Goal: Task Accomplishment & Management: Complete application form

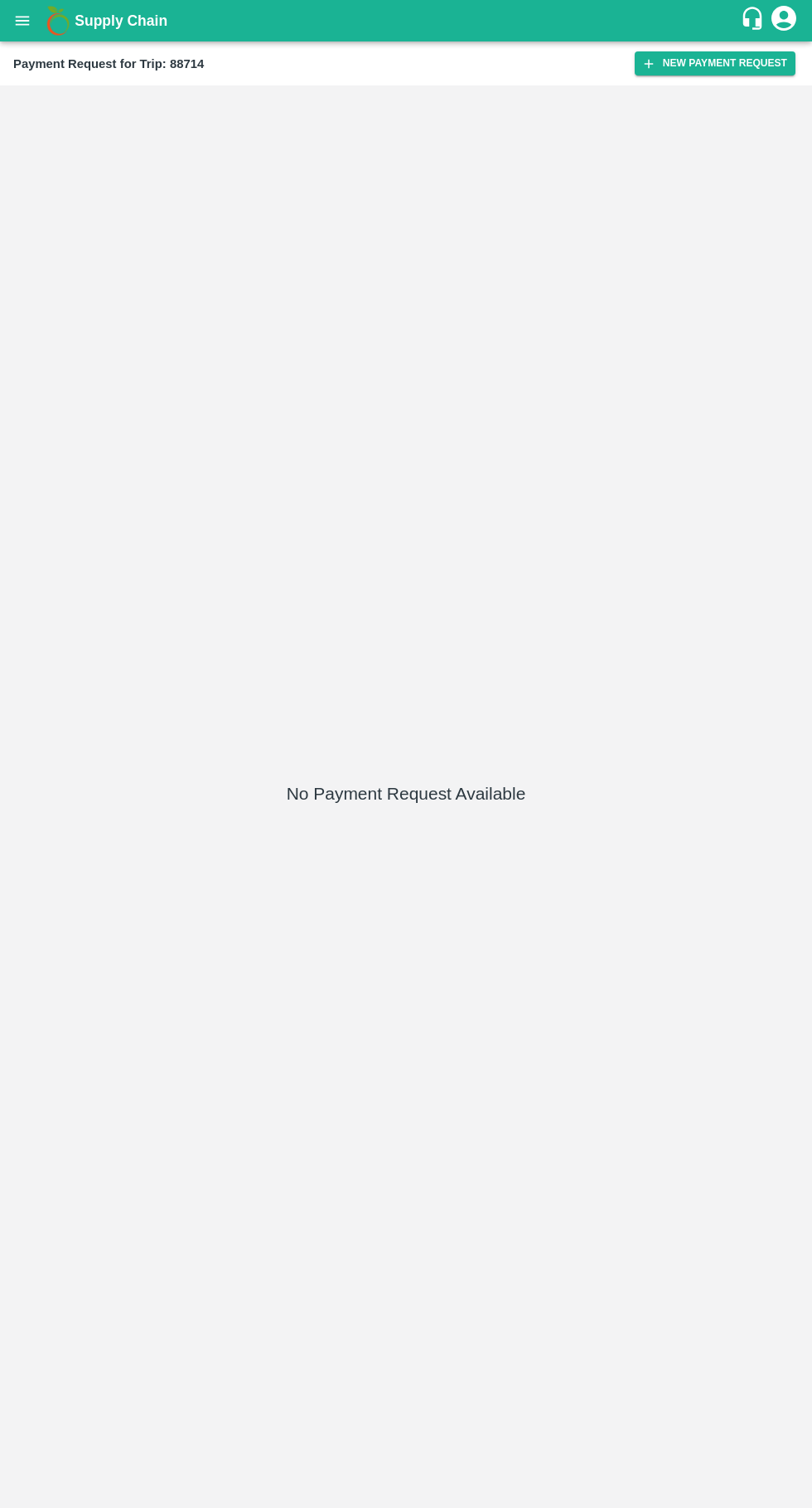
click at [717, 74] on button "New Payment Request" at bounding box center [716, 63] width 161 height 24
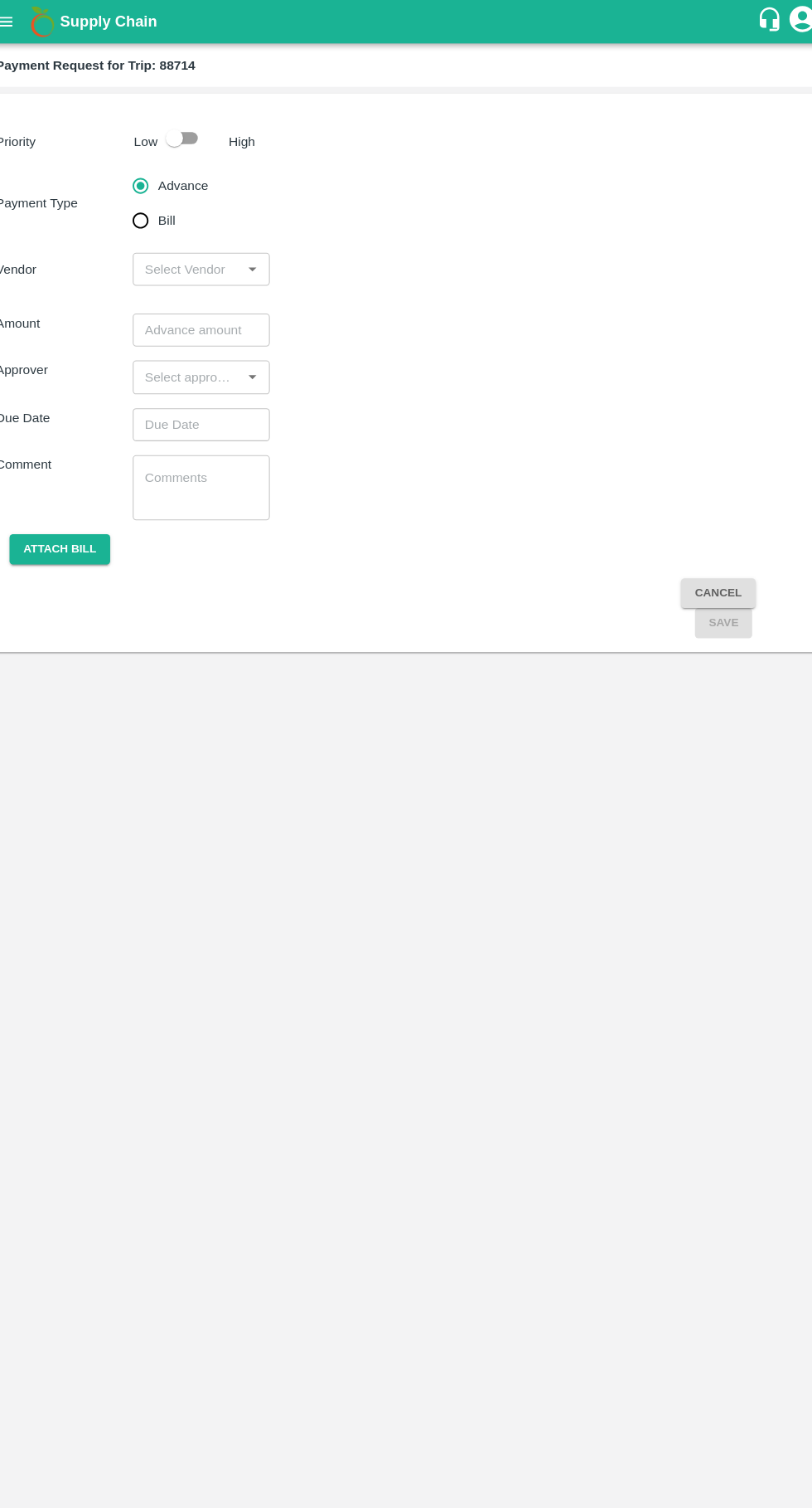
click at [205, 116] on input "checkbox" at bounding box center [184, 132] width 95 height 32
checkbox input "true"
click at [213, 255] on input "input" at bounding box center [196, 257] width 94 height 21
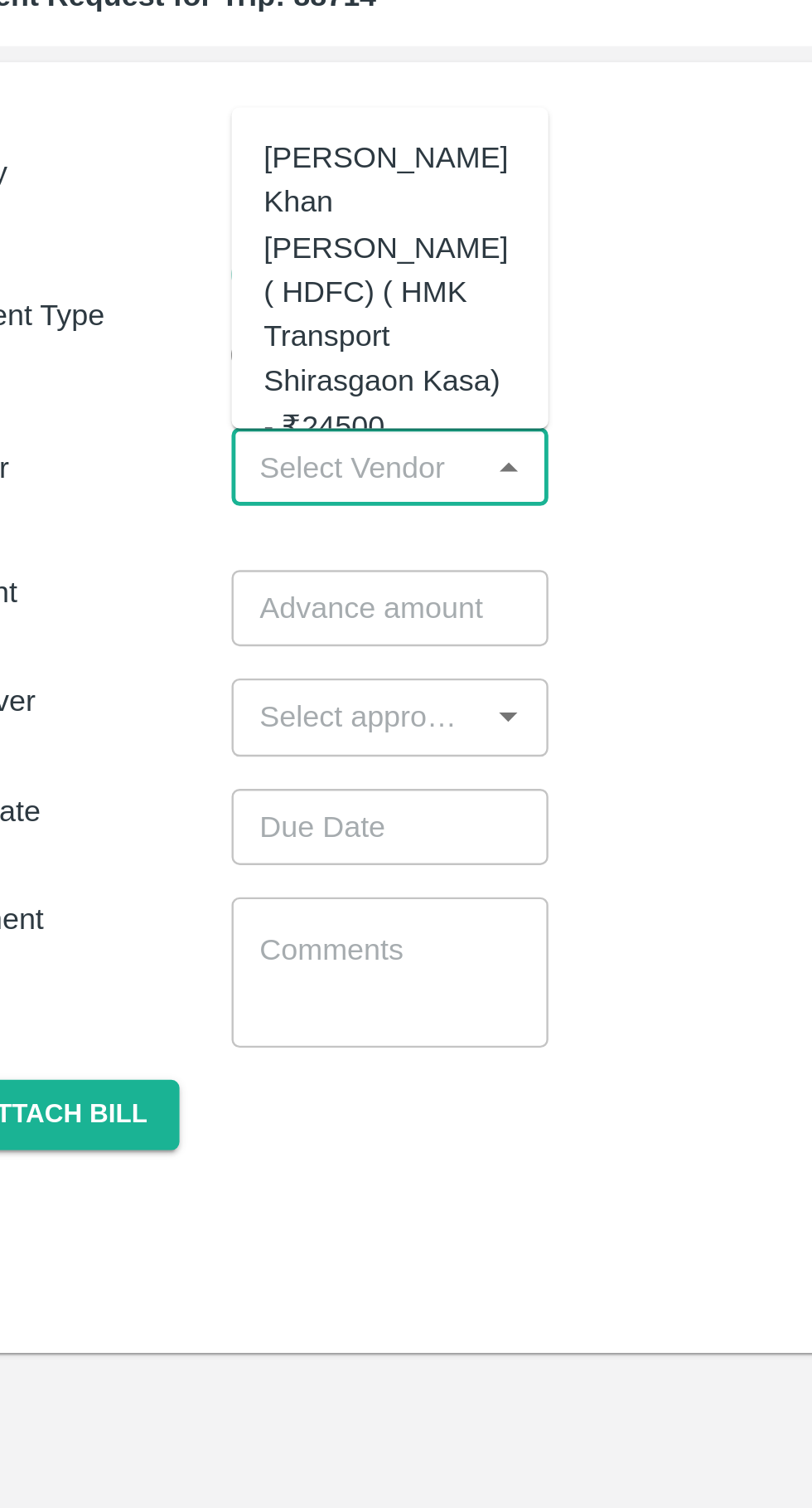
click at [184, 174] on div "[PERSON_NAME] Khan [PERSON_NAME] ( HDFC) ( HMK Transport Shirasgaon Kasa) - ₹24…" at bounding box center [209, 185] width 105 height 130
type input "[PERSON_NAME] Khan [PERSON_NAME] ( HDFC) ( HMK Transport Shirasgaon Kasa) - ₹24…"
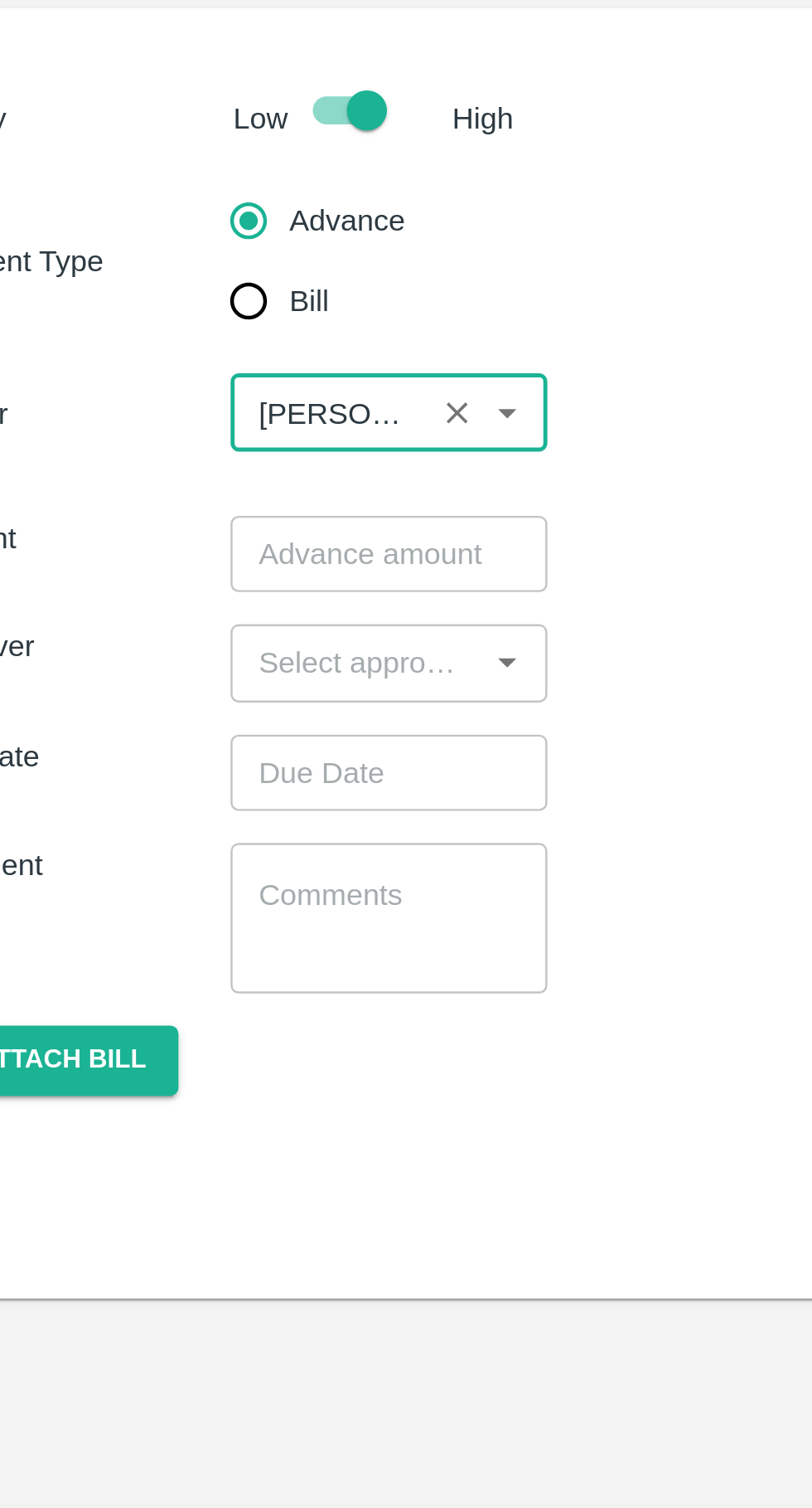
click at [179, 313] on input "number" at bounding box center [209, 315] width 131 height 32
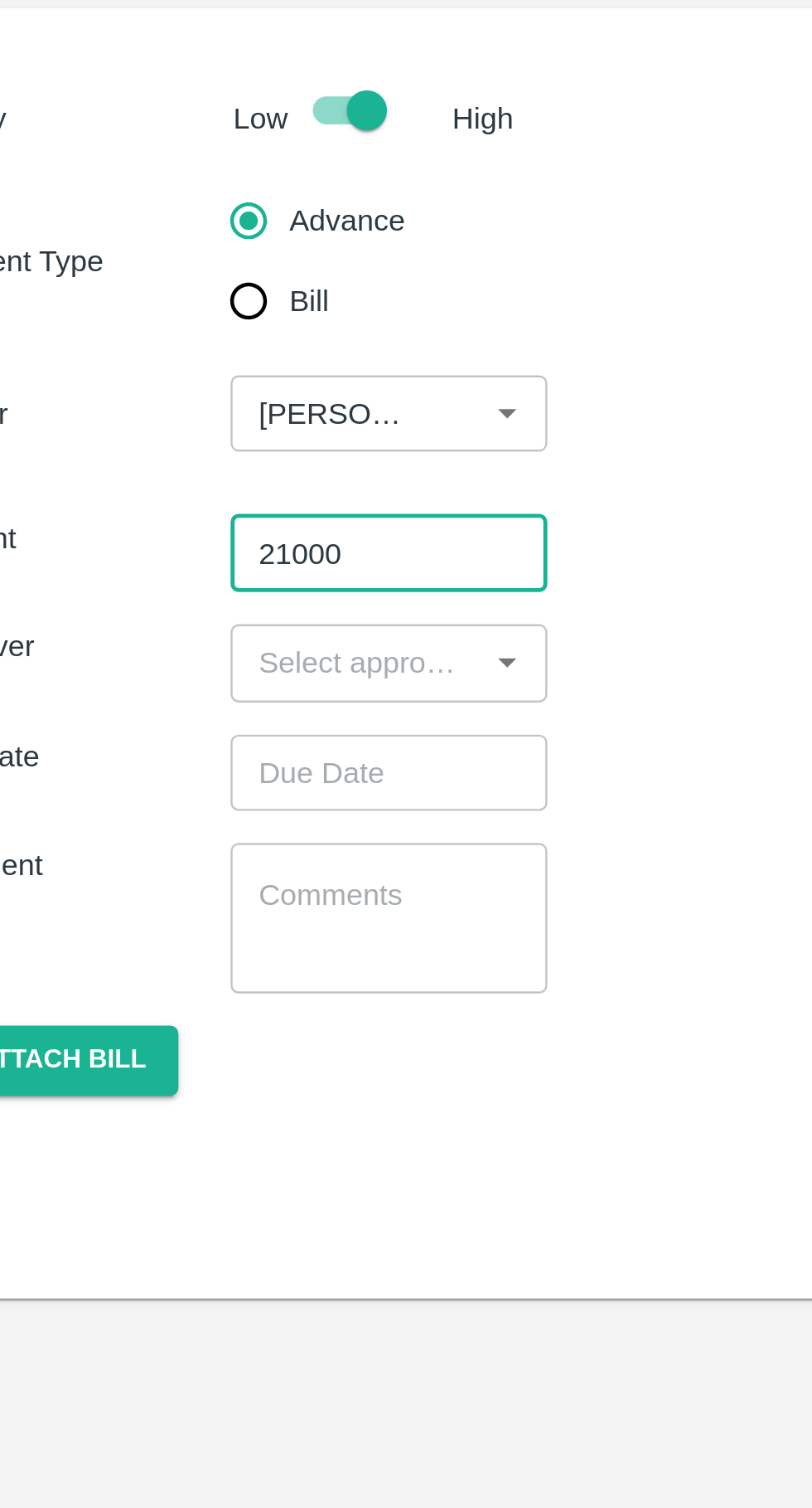
type input "21000"
click at [231, 355] on input "input" at bounding box center [196, 360] width 94 height 21
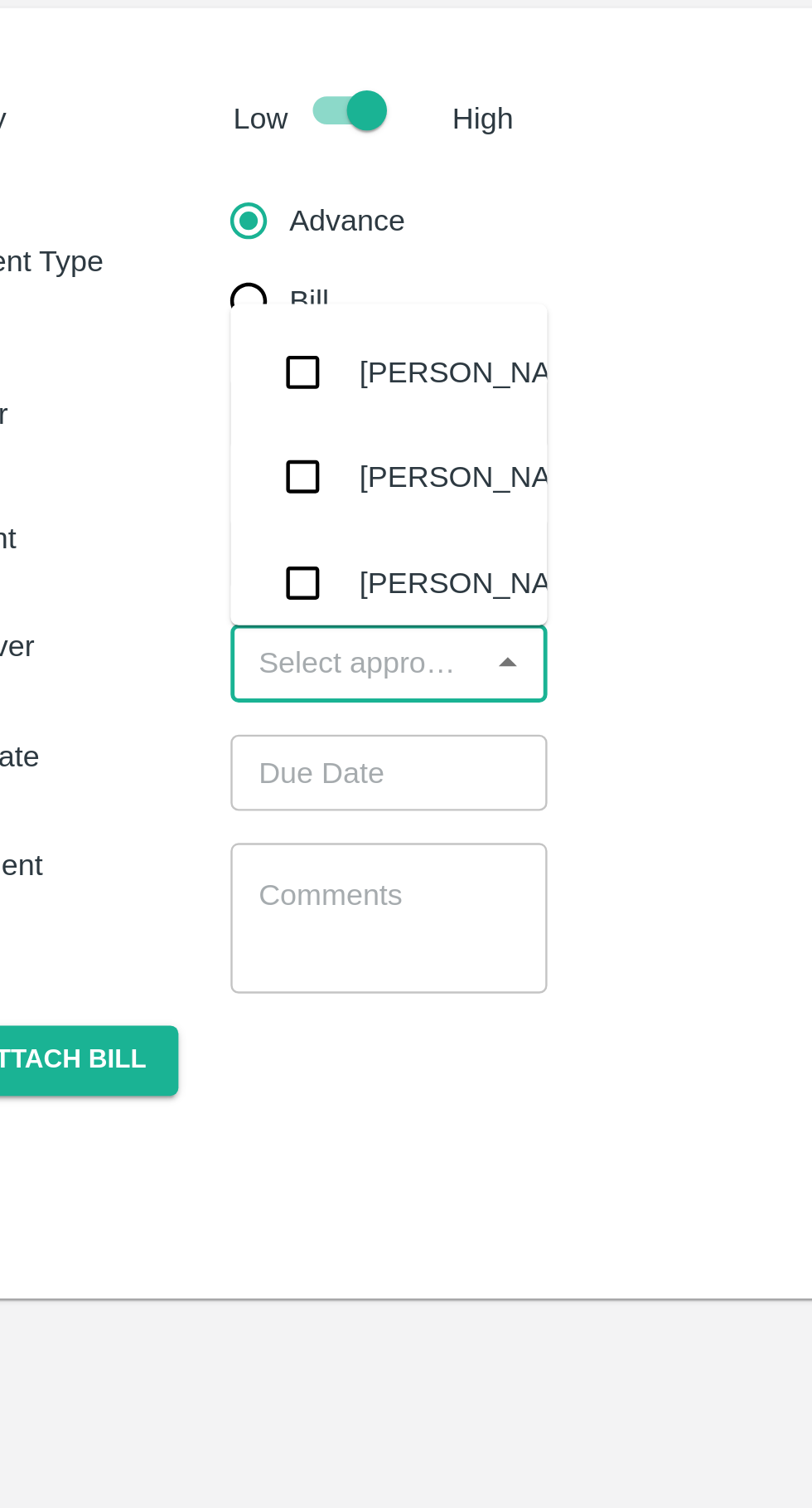
type input "a"
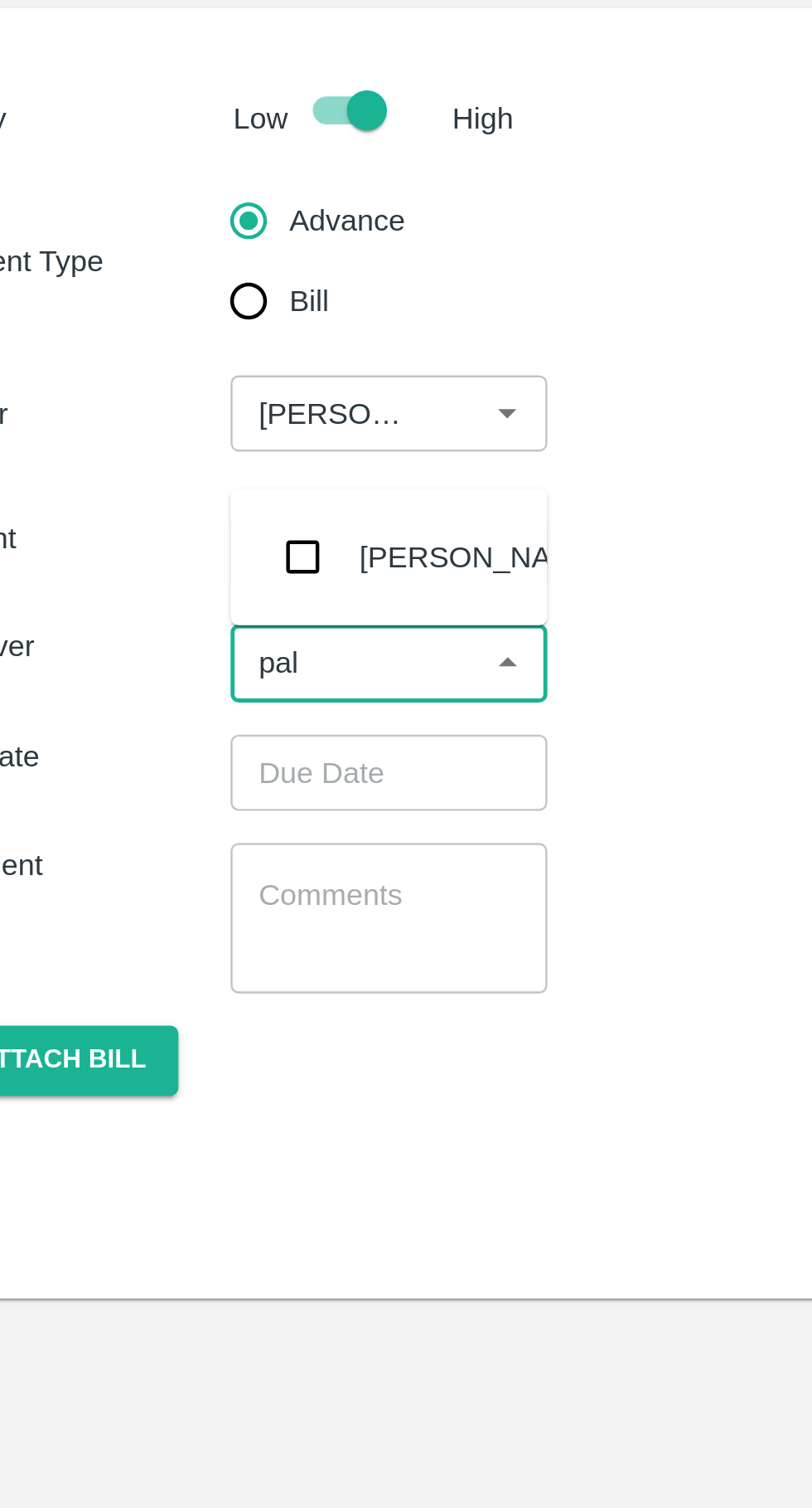
type input "palw"
click at [207, 307] on div "[PERSON_NAME]" at bounding box center [247, 316] width 101 height 19
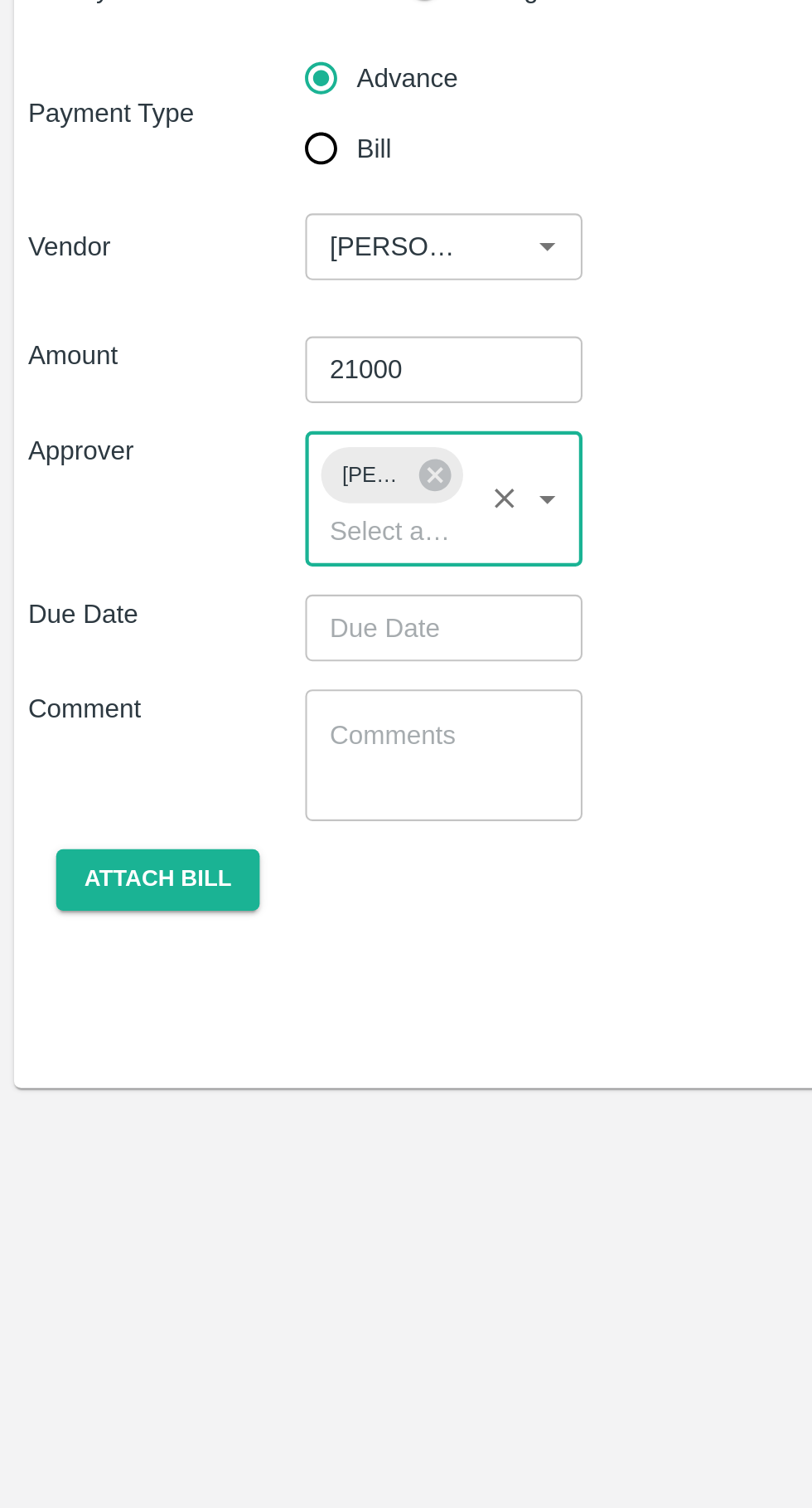
click at [175, 443] on input "Choose date" at bounding box center [204, 437] width 120 height 32
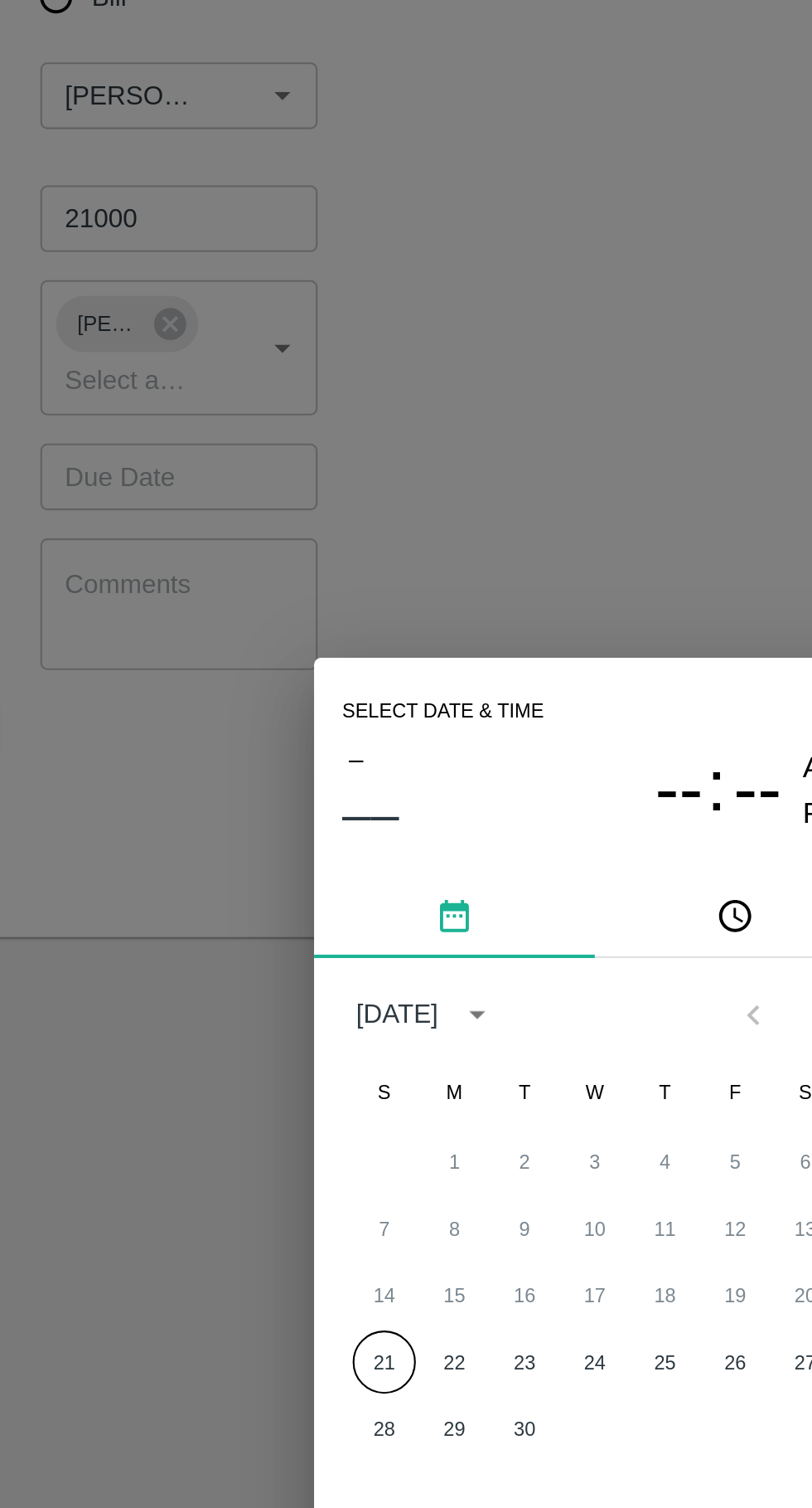
click at [313, 807] on div "7 8 9 10 11 12 13" at bounding box center [406, 792] width 265 height 30
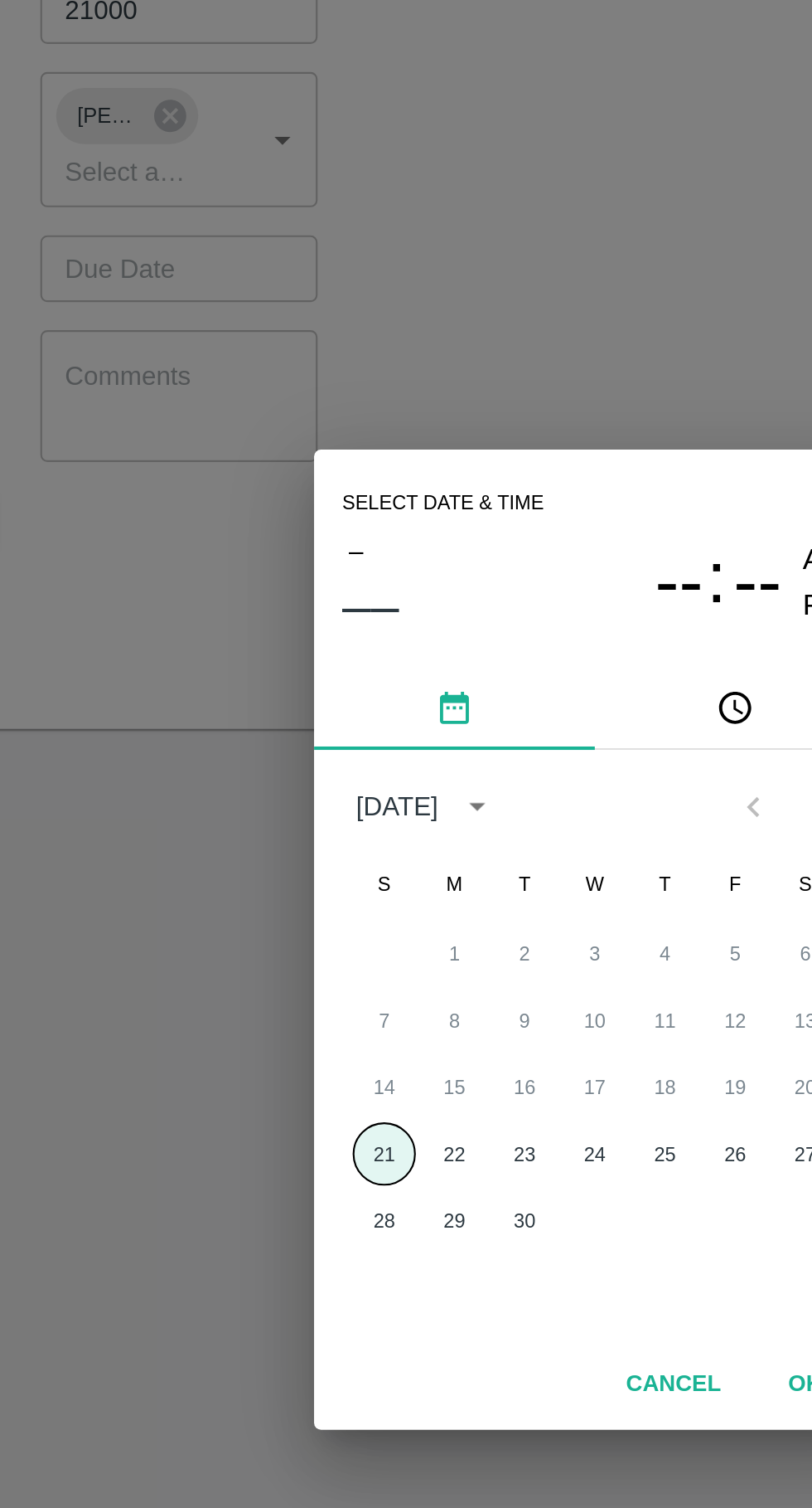
click at [319, 870] on button "21" at bounding box center [307, 855] width 30 height 30
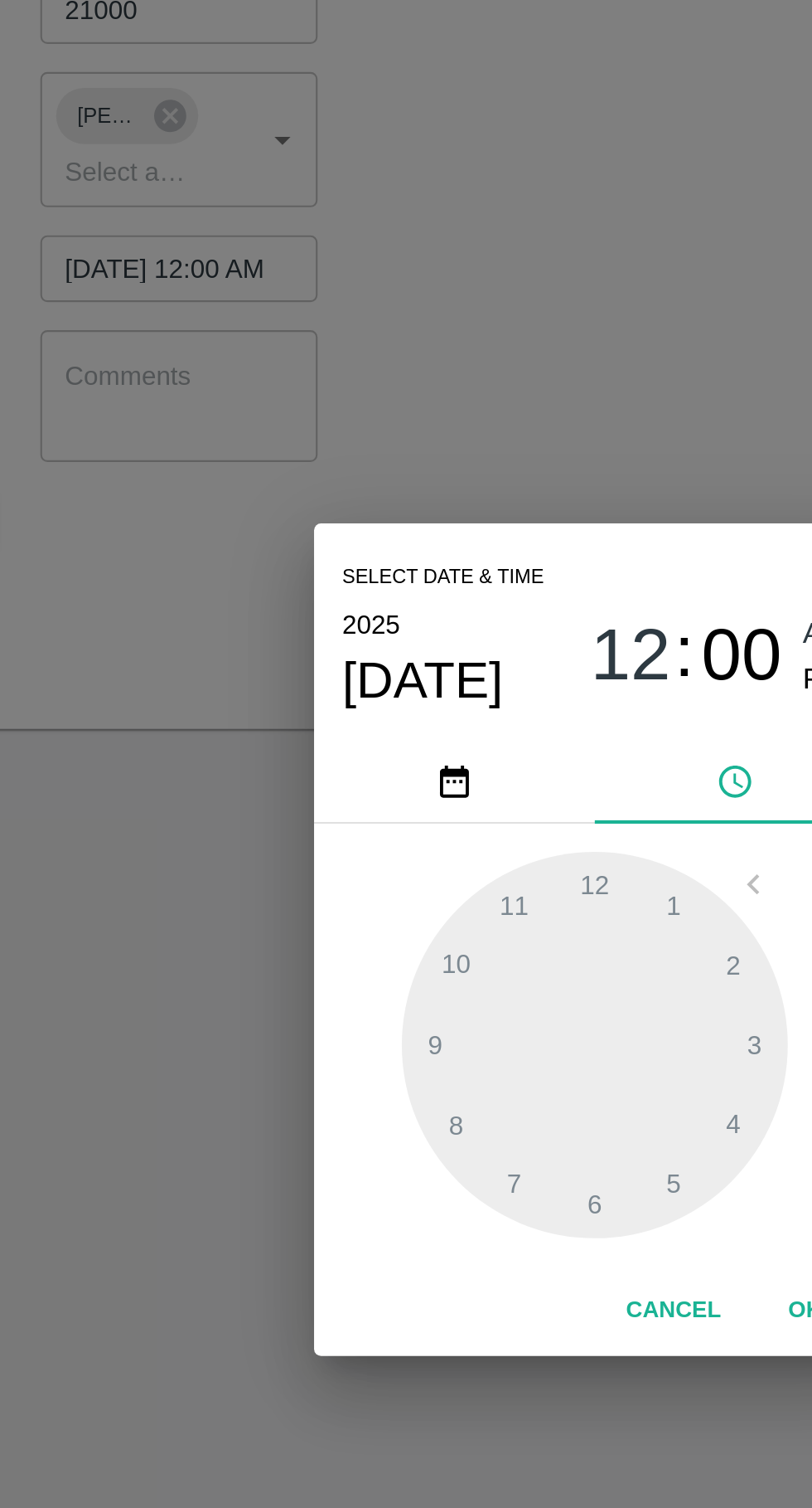
click at [451, 895] on div at bounding box center [406, 803] width 183 height 183
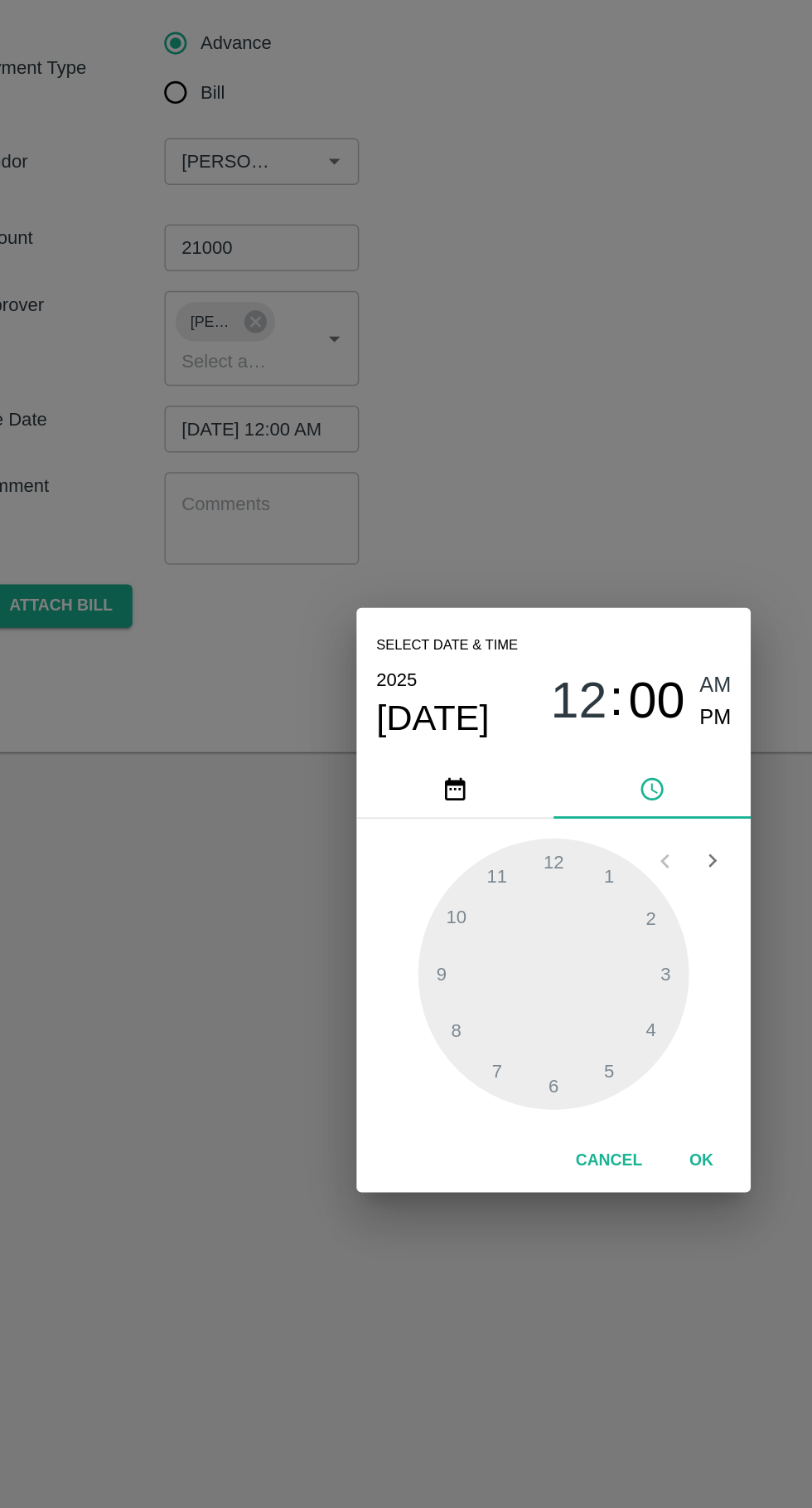
click at [519, 643] on span "PM" at bounding box center [515, 632] width 21 height 22
click at [458, 895] on div at bounding box center [406, 803] width 183 height 183
click at [455, 895] on div at bounding box center [406, 803] width 183 height 183
click at [458, 895] on div at bounding box center [406, 803] width 183 height 183
type input "[DATE] 05:24 PM"
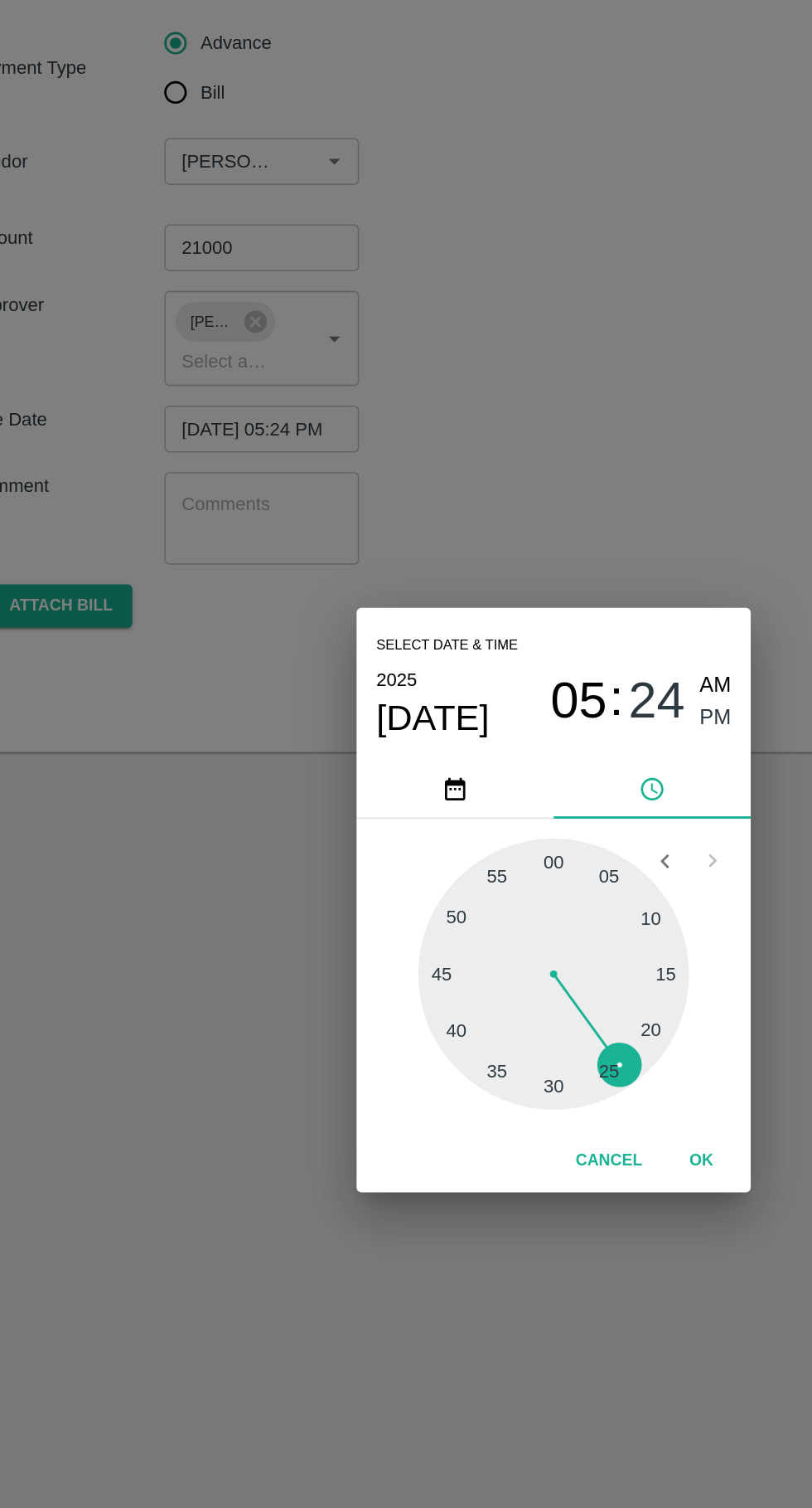
click at [506, 944] on button "OK" at bounding box center [505, 928] width 53 height 29
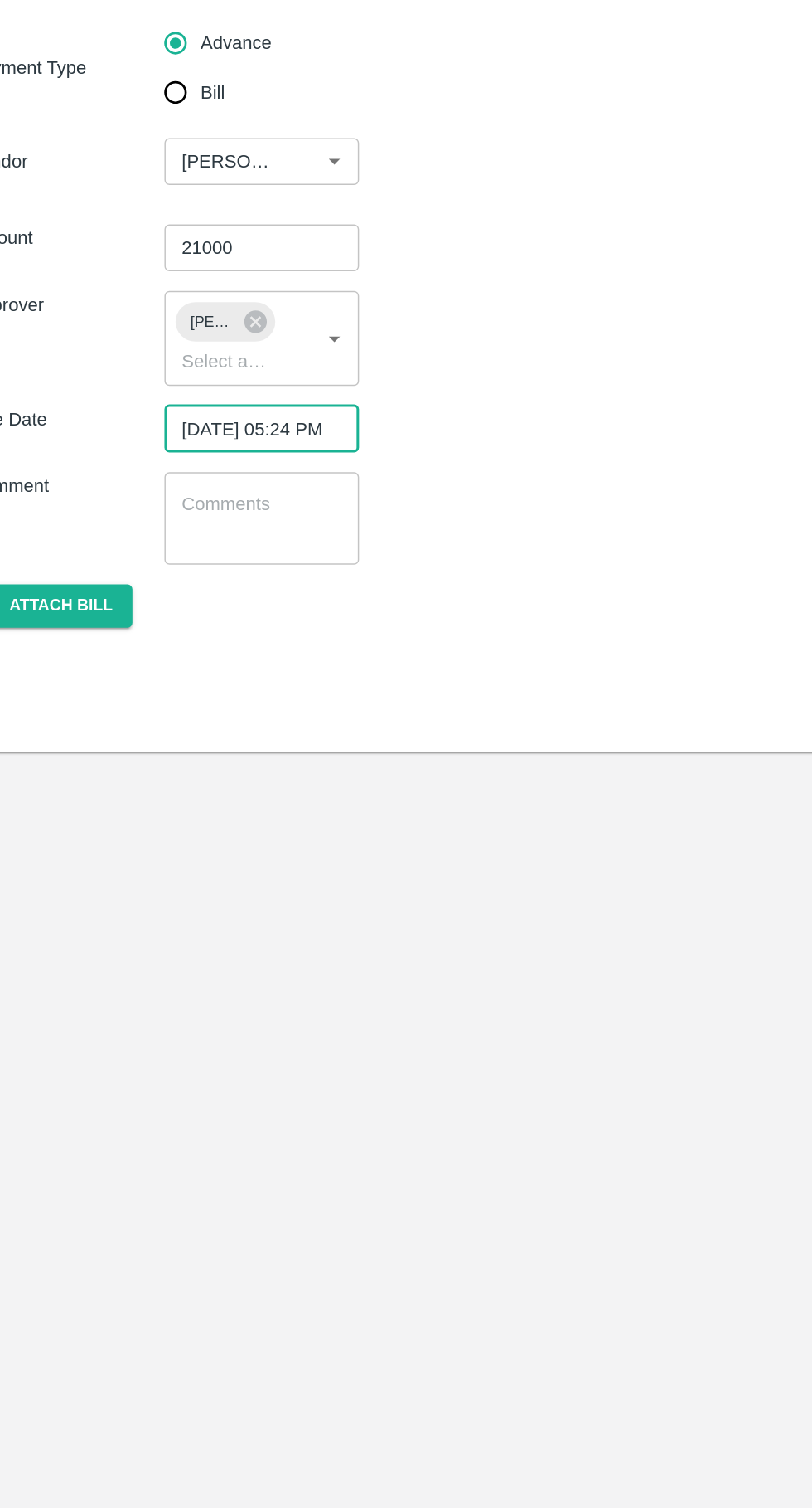
scroll to position [0, 12]
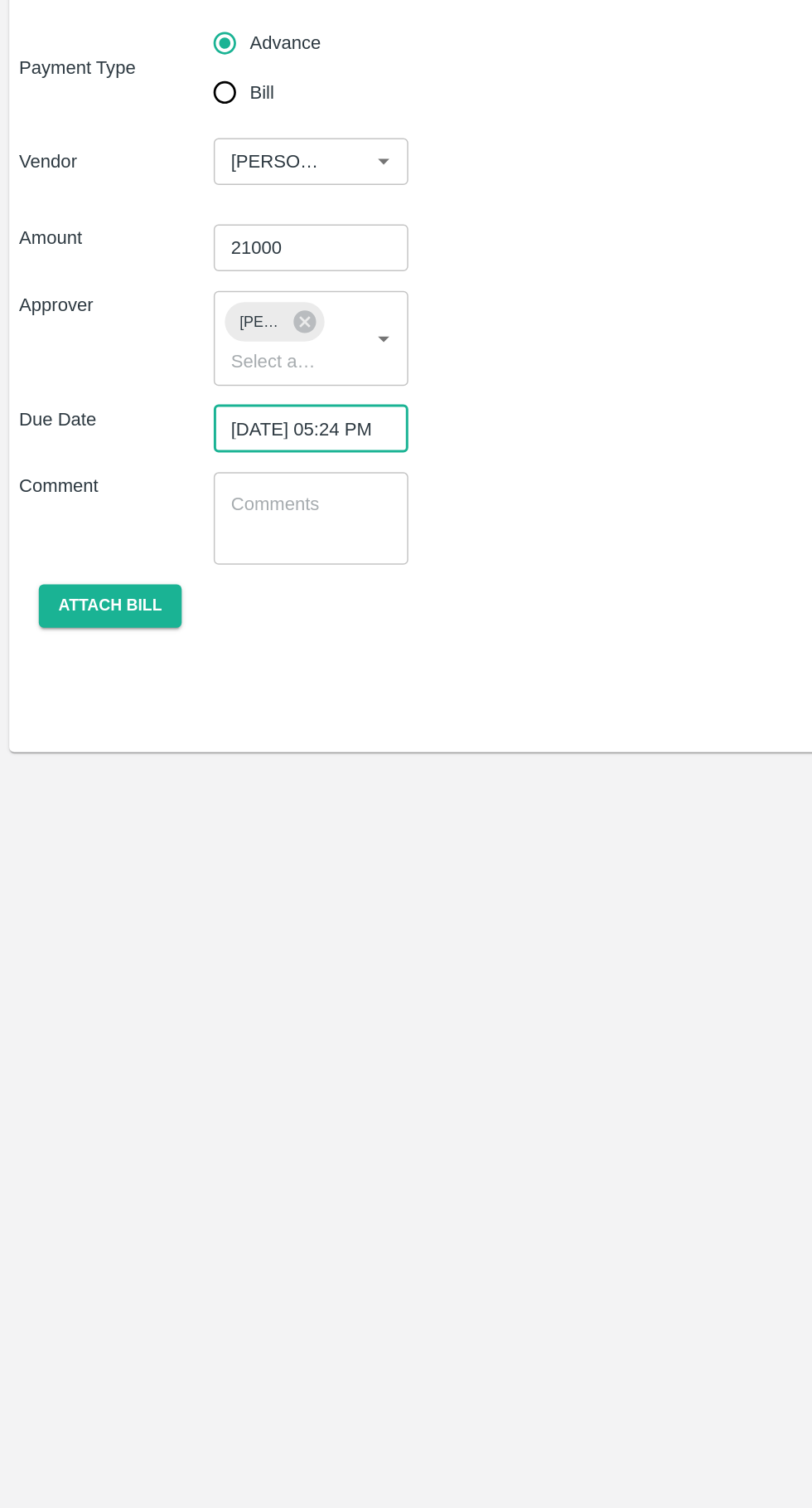
click at [63, 554] on button "Attach bill" at bounding box center [75, 556] width 96 height 29
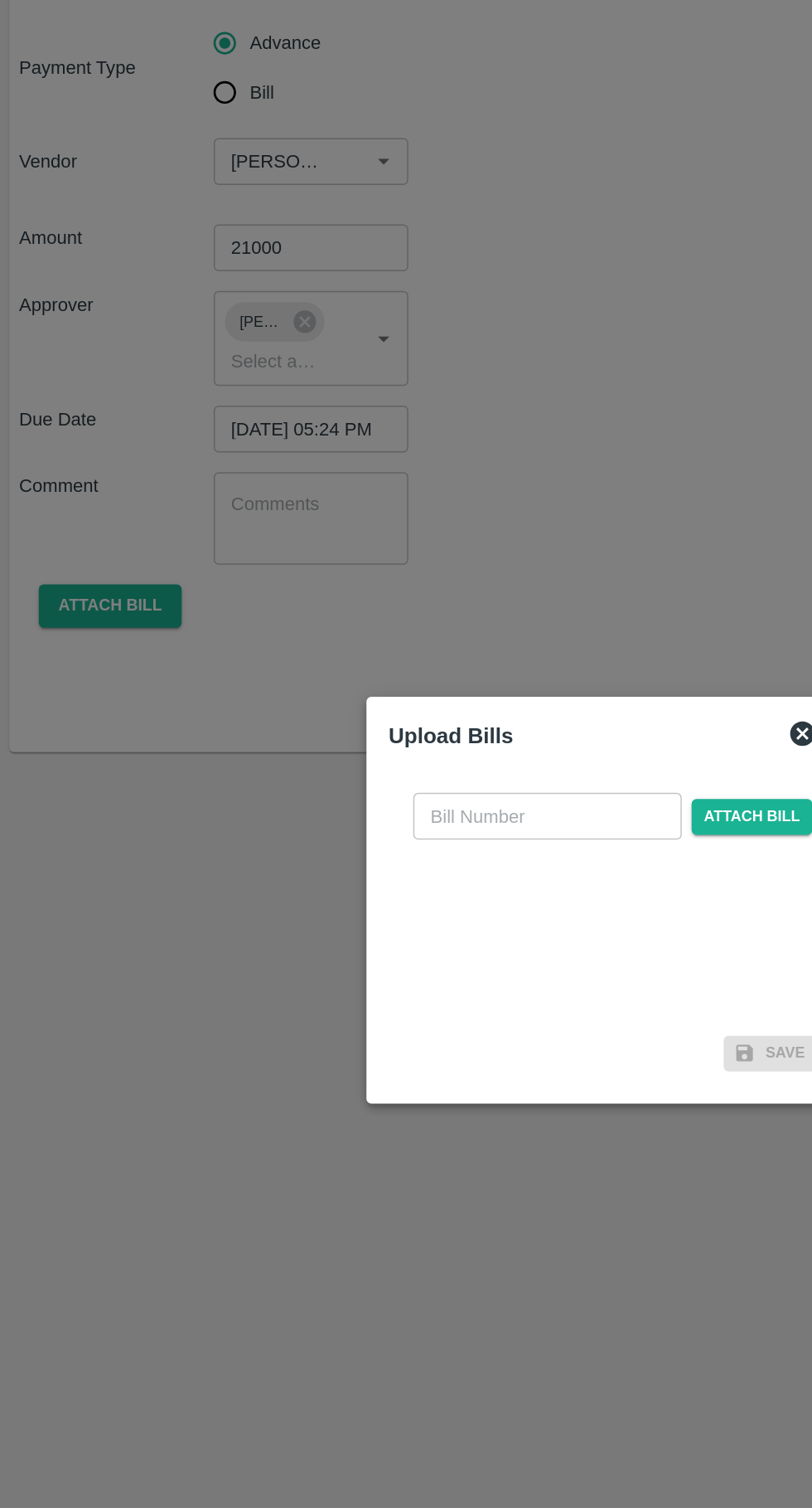
scroll to position [0, 0]
click at [357, 713] on input "text" at bounding box center [368, 697] width 181 height 32
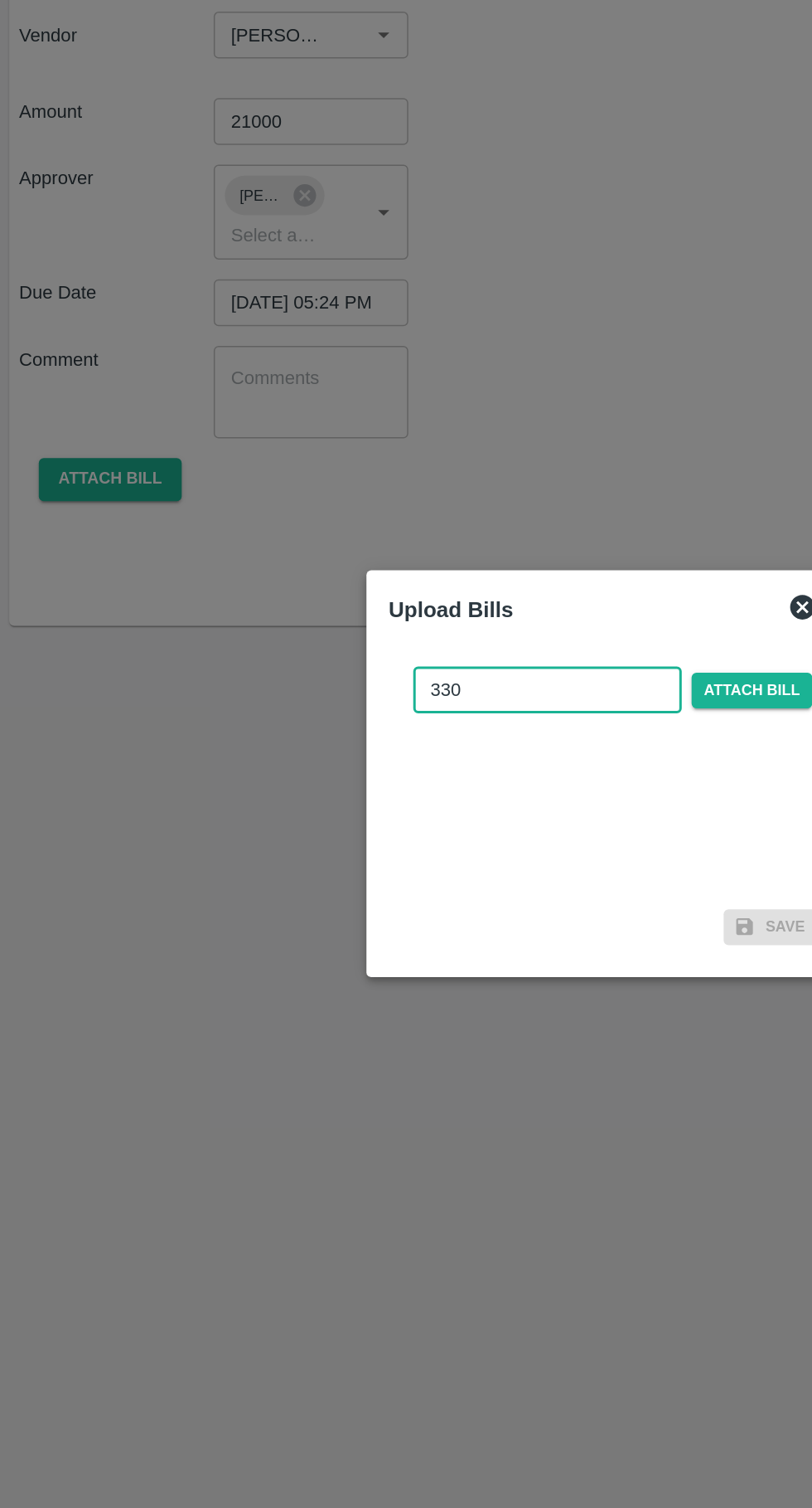
type input "330"
click at [509, 696] on span "Attach bill" at bounding box center [507, 698] width 82 height 24
click at [0, 0] on input "Attach bill" at bounding box center [0, 0] width 0 height 0
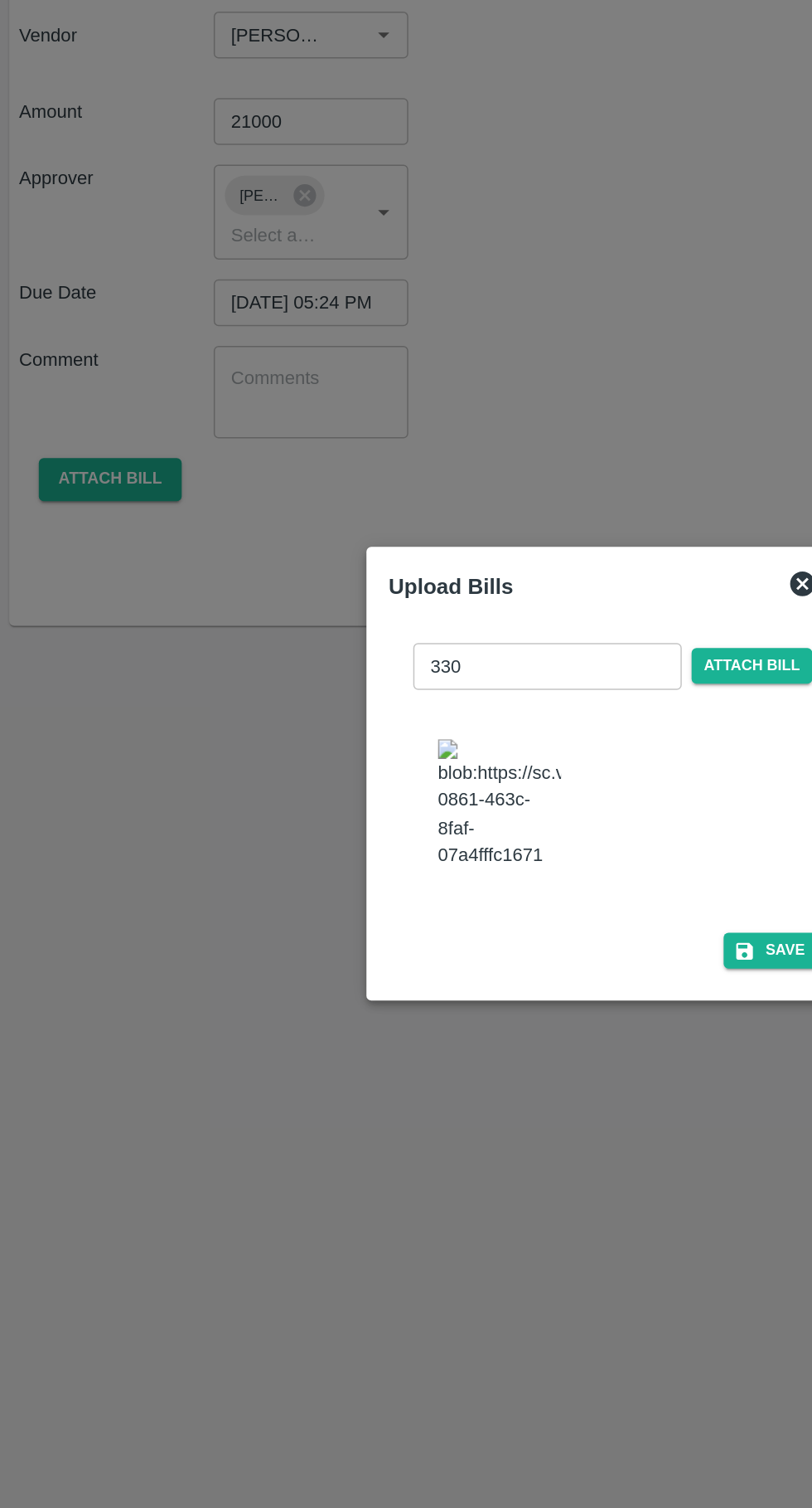
click at [508, 866] on icon "button" at bounding box center [501, 874] width 15 height 15
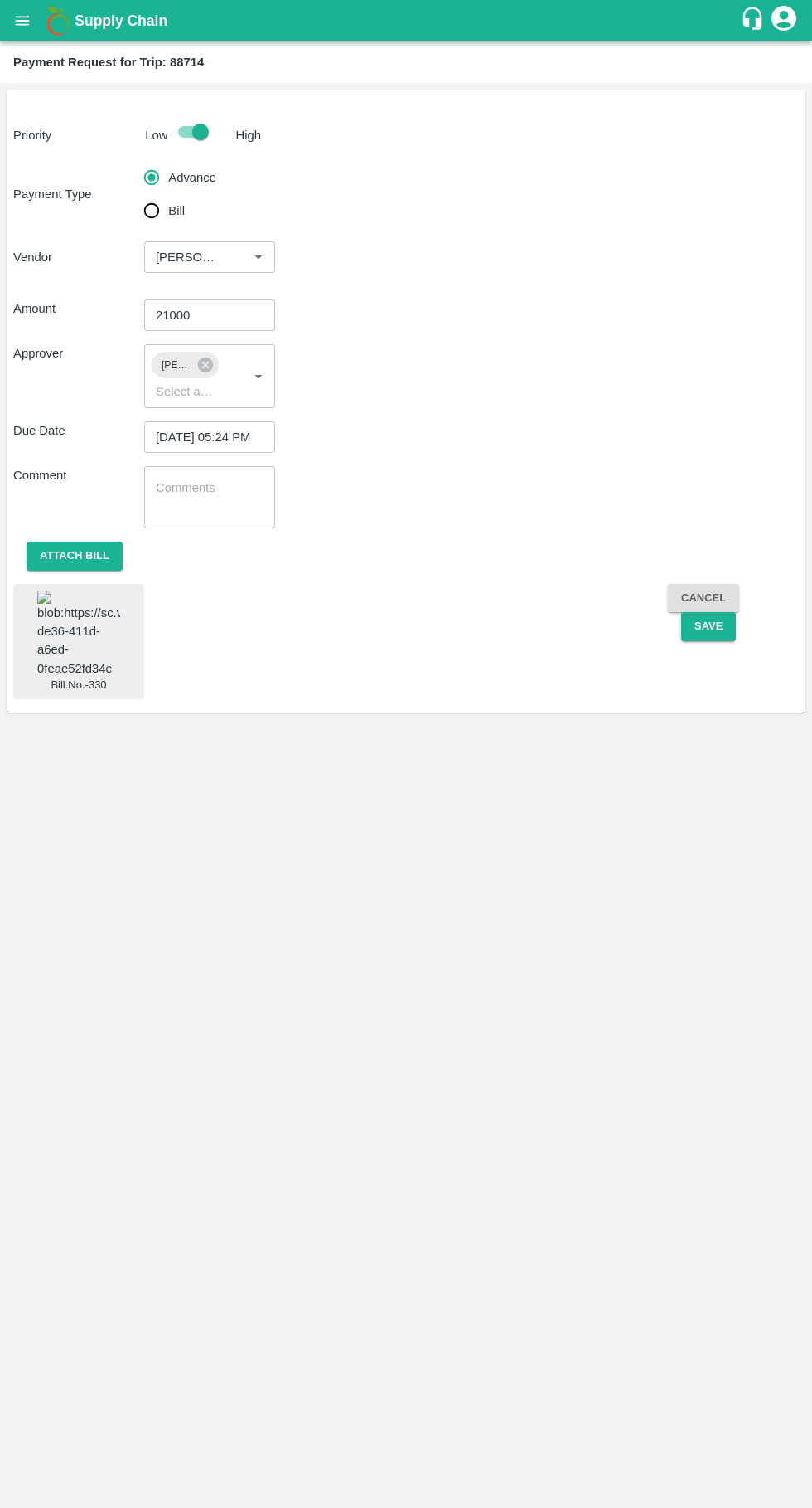
click at [712, 626] on button "Save" at bounding box center [708, 626] width 55 height 29
